Goal: Task Accomplishment & Management: Complete application form

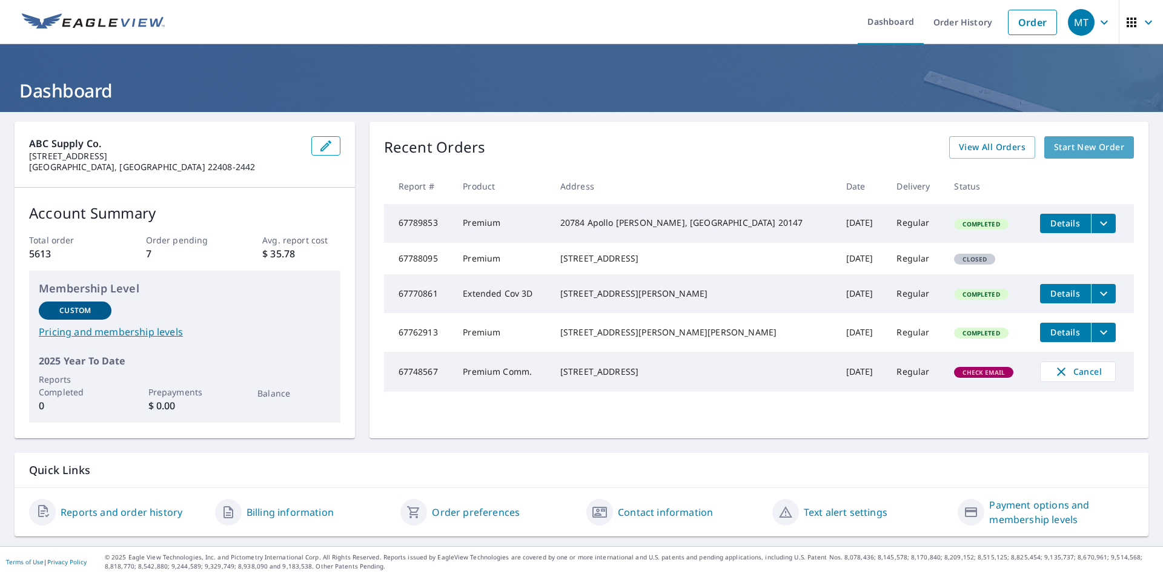
click at [1089, 147] on span "Start New Order" at bounding box center [1089, 147] width 70 height 15
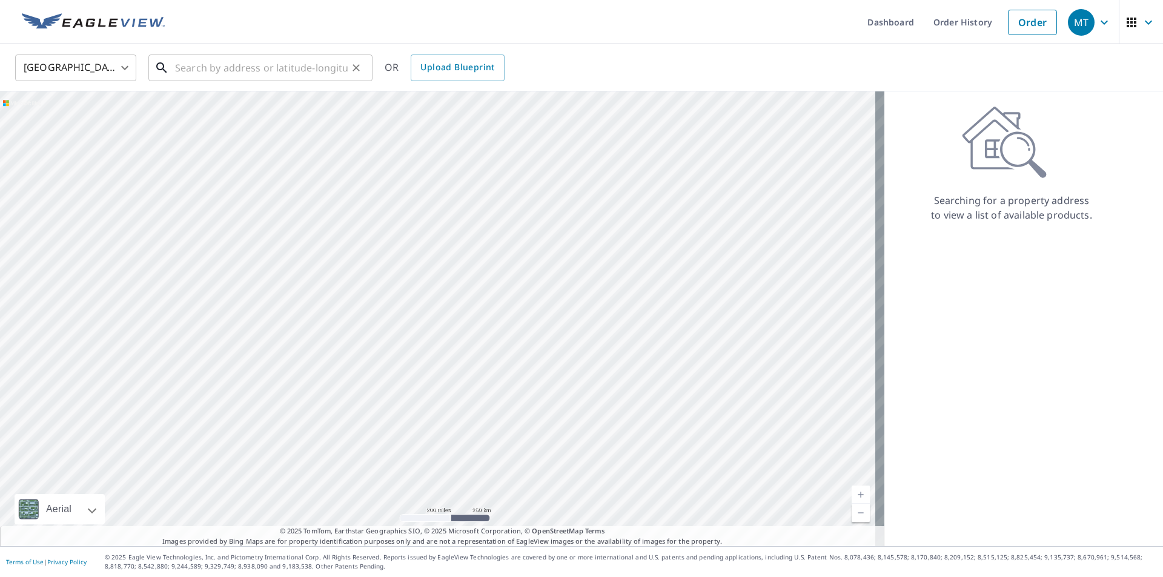
click at [174, 70] on div "​" at bounding box center [260, 68] width 224 height 27
drag, startPoint x: 171, startPoint y: 71, endPoint x: 567, endPoint y: 79, distance: 396.1
click at [567, 79] on div "United States [GEOGRAPHIC_DATA] ​ ​ OR Upload Blueprint" at bounding box center [577, 67] width 1142 height 28
click at [181, 70] on input "text" at bounding box center [261, 68] width 173 height 34
paste input "[STREET_ADDRESS]"
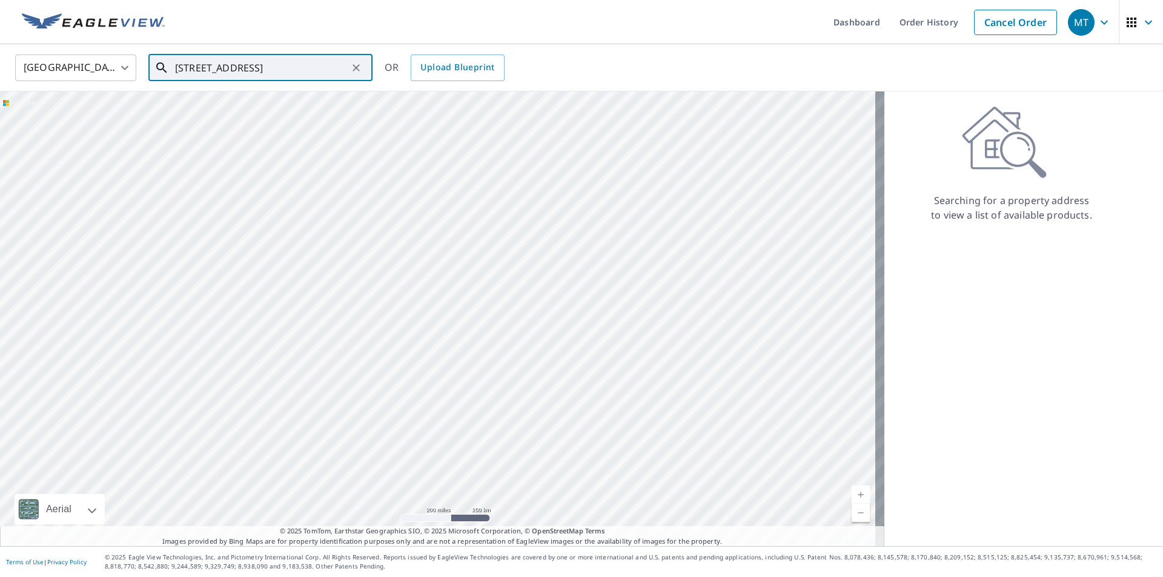
click at [266, 74] on input "[STREET_ADDRESS]" at bounding box center [261, 68] width 173 height 34
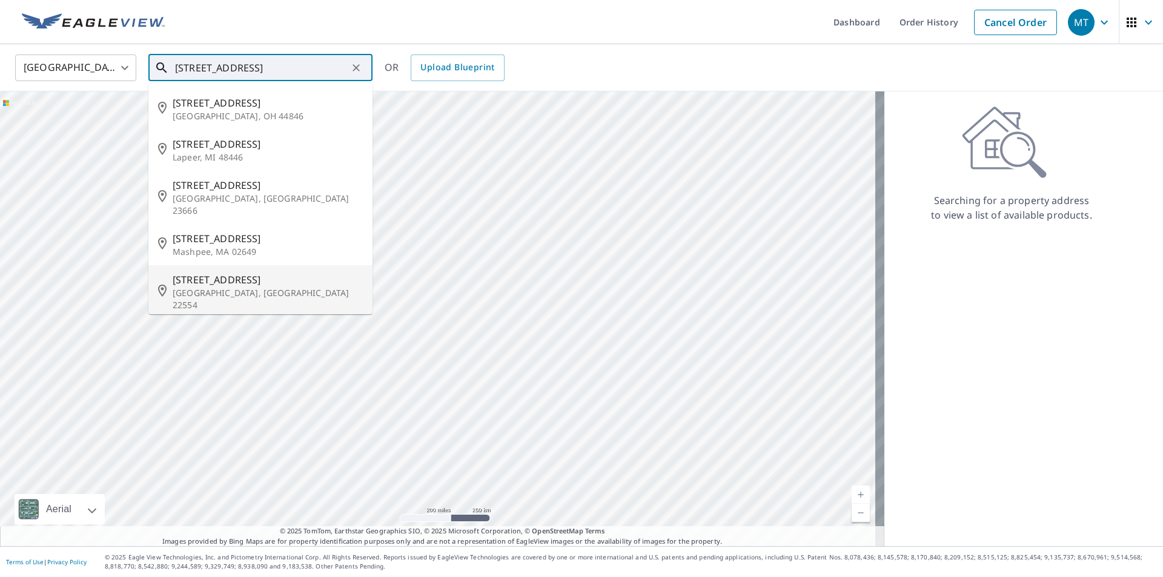
click at [215, 287] on p "[GEOGRAPHIC_DATA], [GEOGRAPHIC_DATA] 22554" at bounding box center [268, 299] width 190 height 24
type input "[STREET_ADDRESS][PERSON_NAME]"
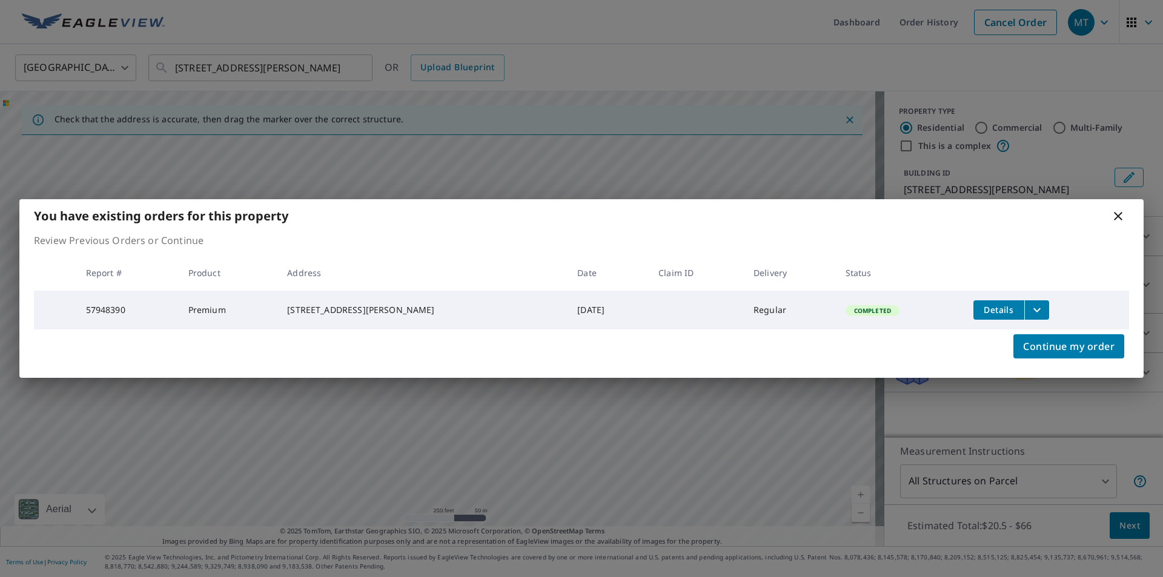
click at [1120, 212] on icon at bounding box center [1118, 216] width 8 height 8
